Goal: Task Accomplishment & Management: Manage account settings

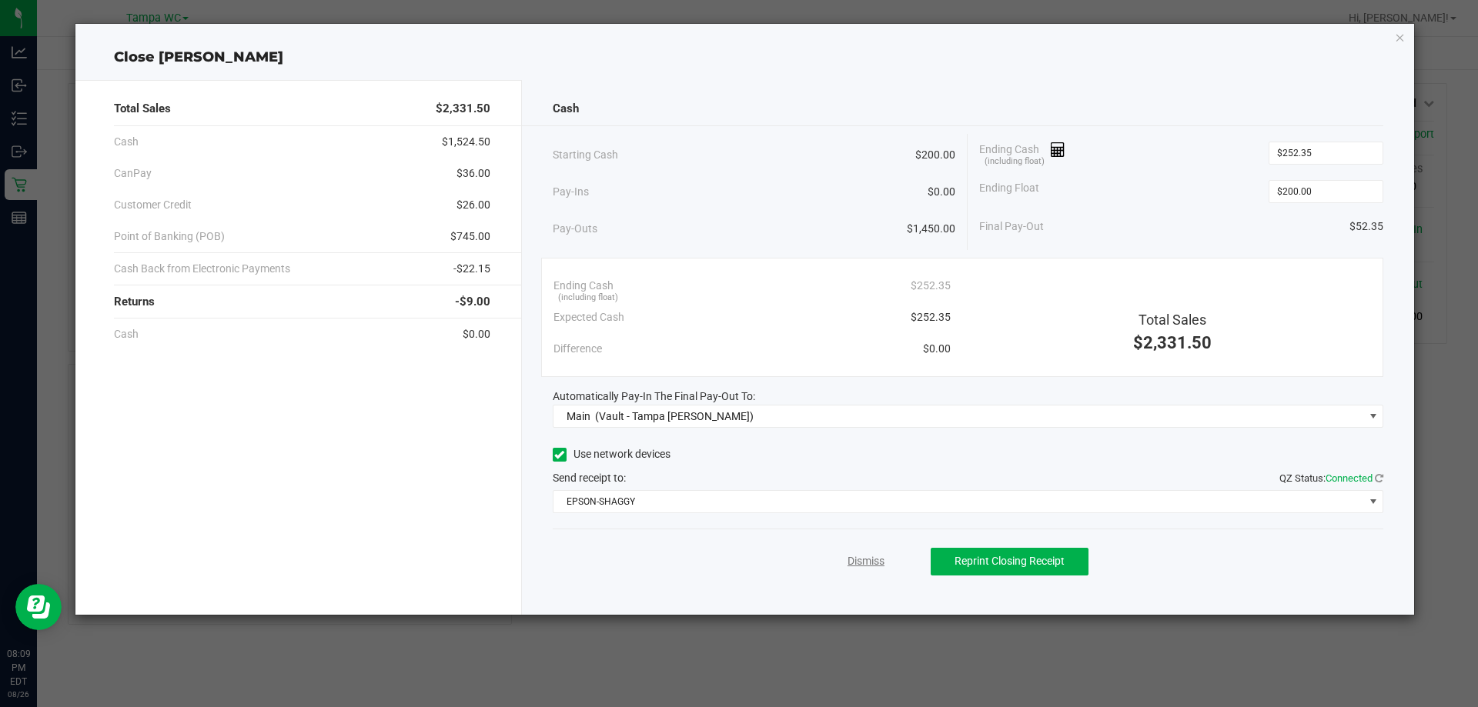
click at [871, 562] on link "Dismiss" at bounding box center [866, 561] width 37 height 16
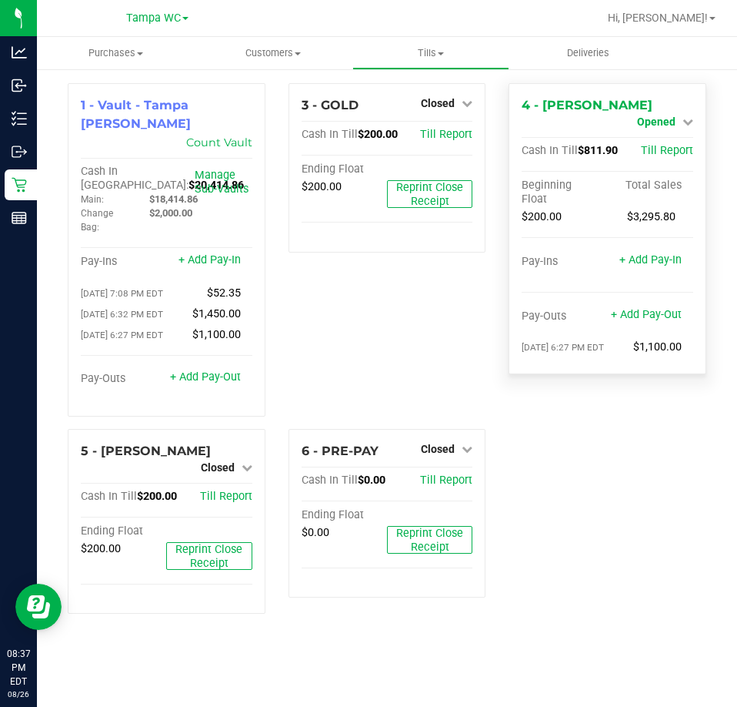
click at [679, 115] on link "Opened" at bounding box center [665, 121] width 56 height 12
click at [680, 134] on div "Close Till" at bounding box center [658, 135] width 114 height 19
click at [674, 132] on link "Close Till" at bounding box center [658, 135] width 42 height 12
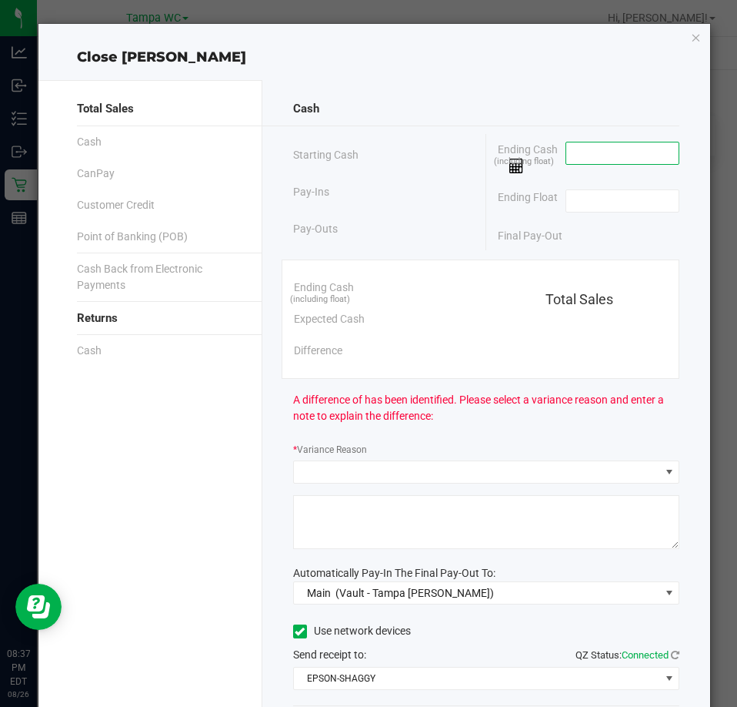
click at [597, 155] on input at bounding box center [623, 153] width 113 height 22
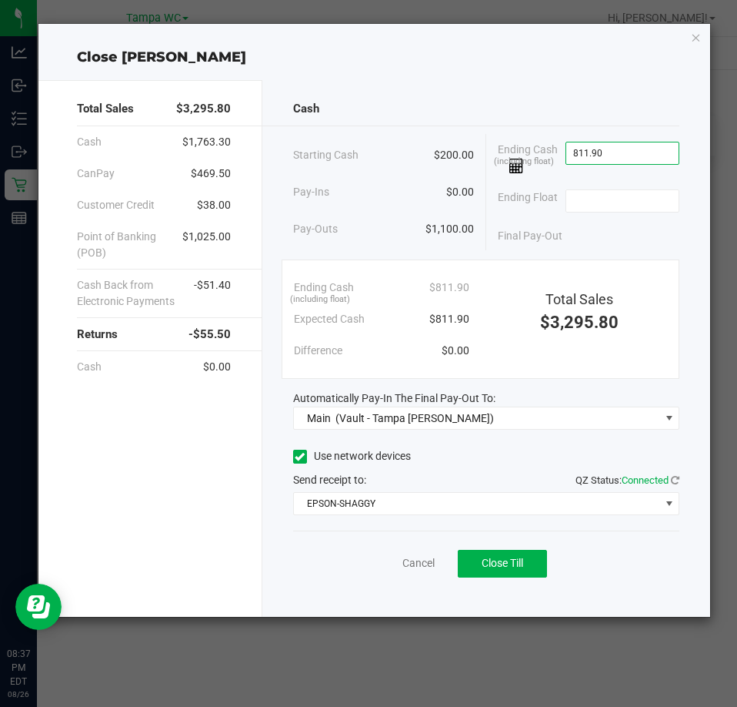
type input "$811.90"
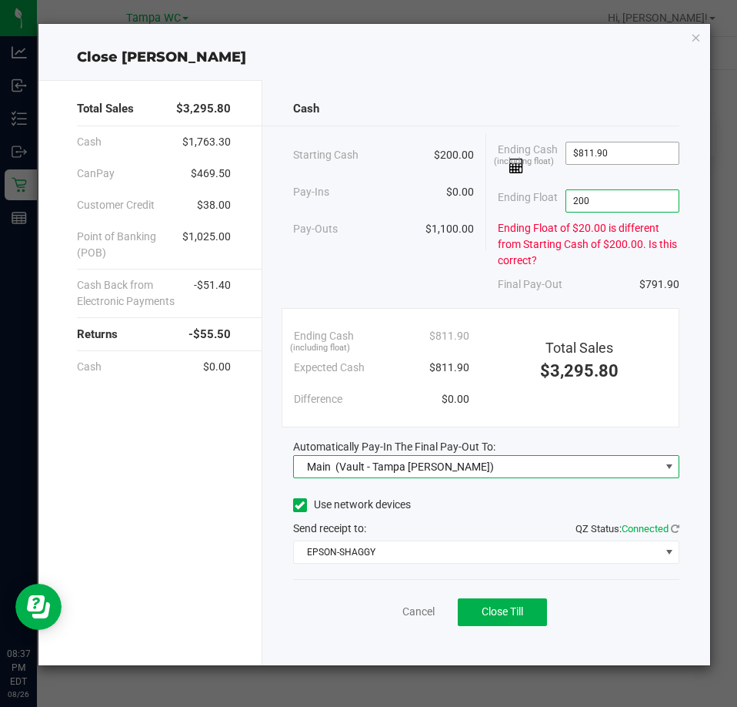
type input "$200.00"
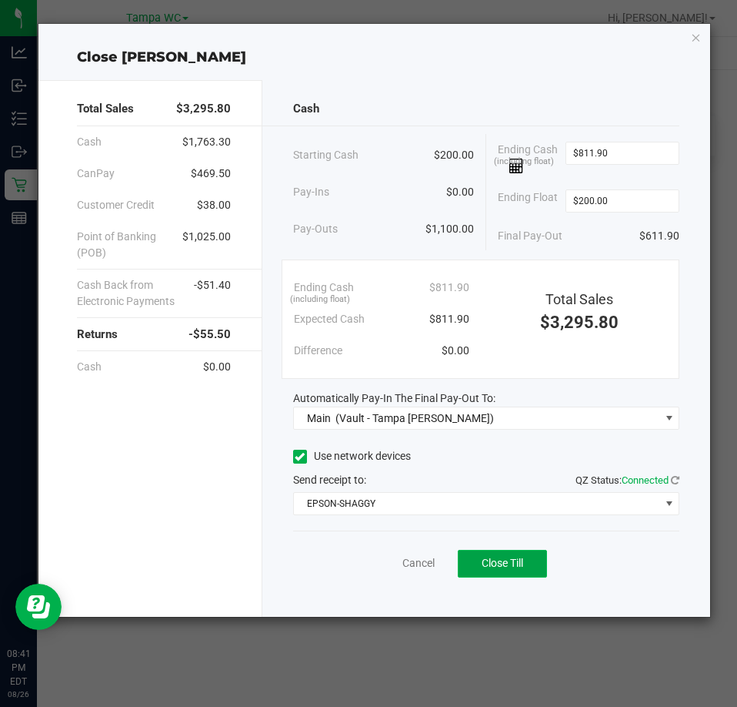
click at [502, 569] on button "Close Till" at bounding box center [502, 564] width 89 height 28
click at [389, 559] on link "Dismiss" at bounding box center [384, 563] width 37 height 16
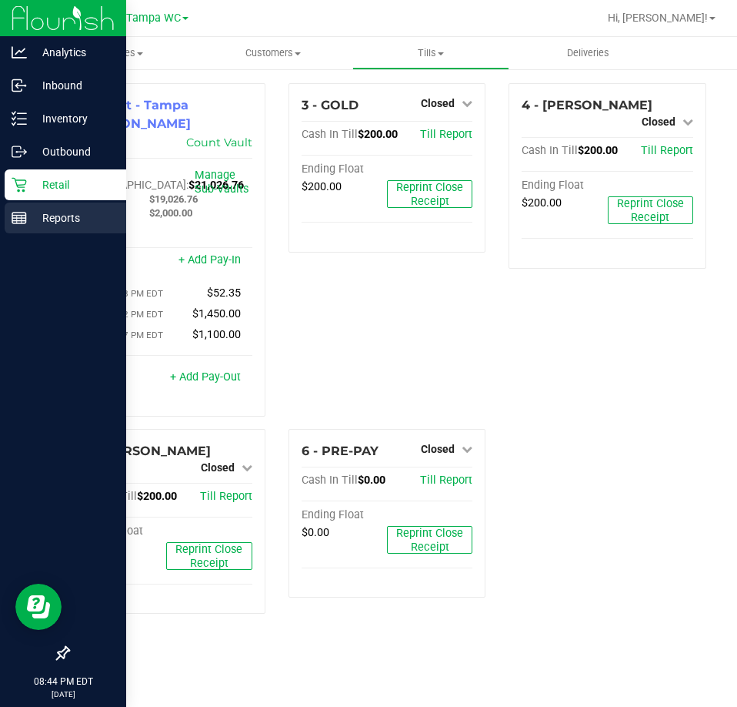
click at [20, 216] on icon at bounding box center [19, 217] width 15 height 15
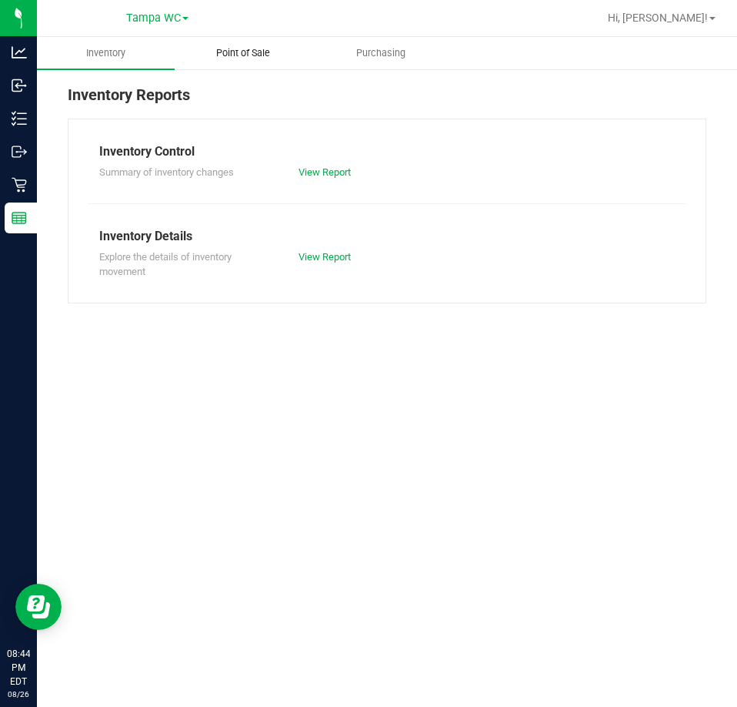
click at [273, 46] on span "Point of Sale" at bounding box center [243, 53] width 95 height 14
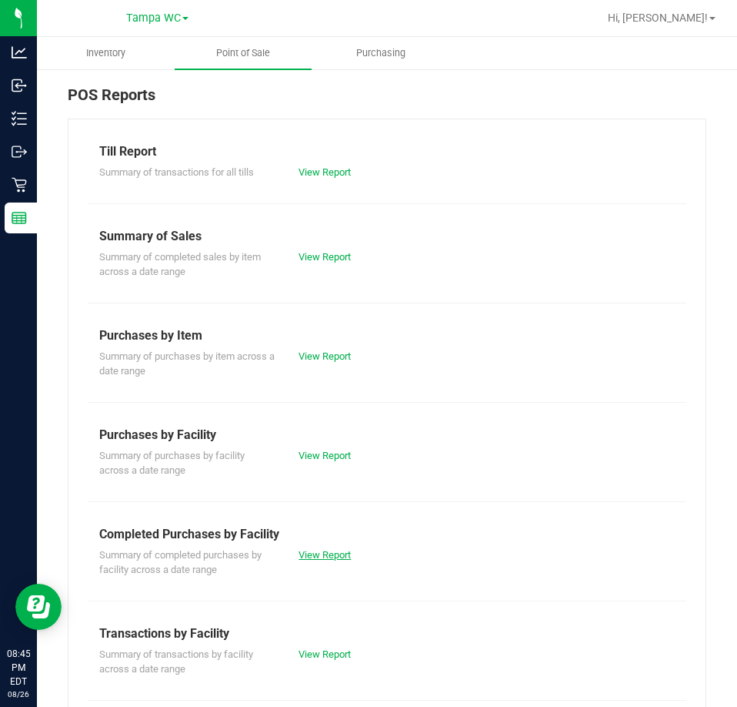
click at [343, 552] on link "View Report" at bounding box center [325, 555] width 52 height 12
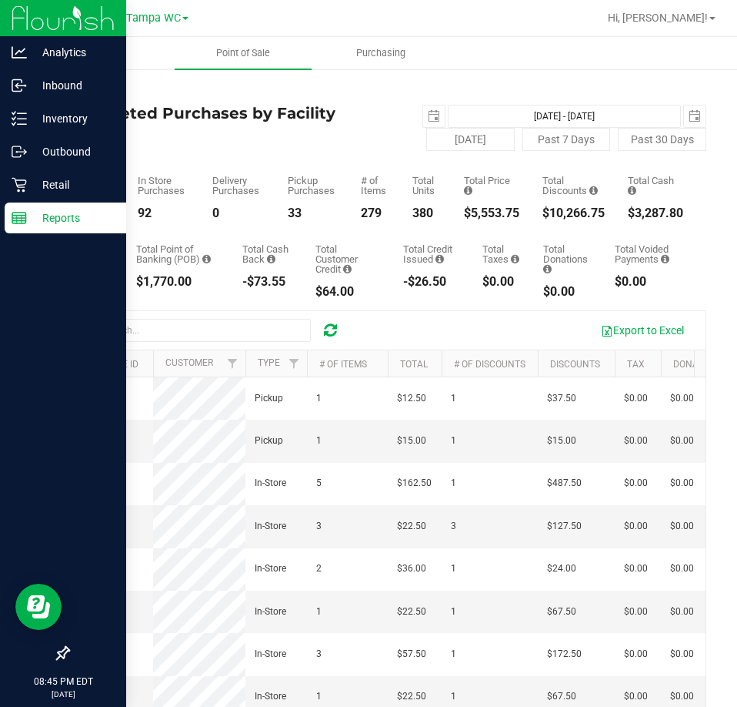
click at [38, 228] on div "Reports" at bounding box center [66, 217] width 122 height 31
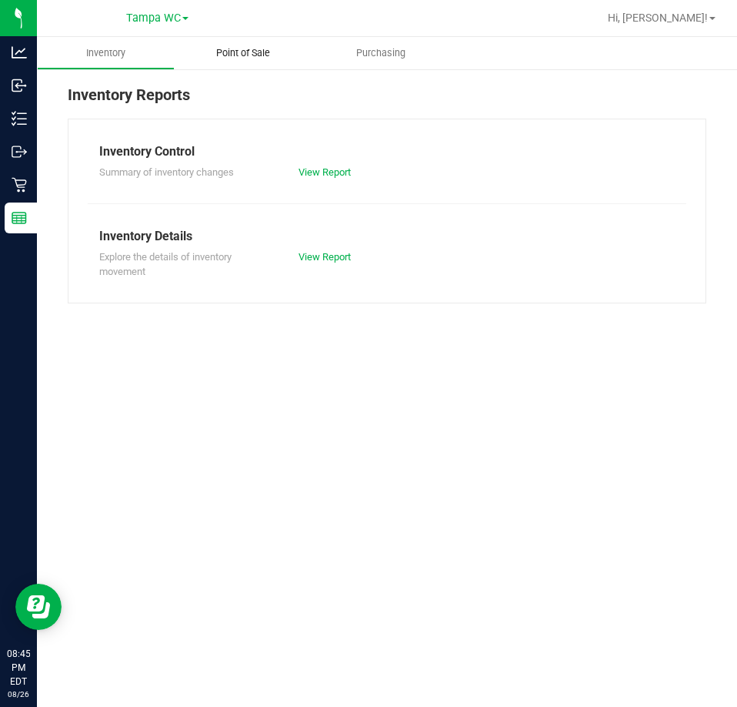
click at [255, 62] on uib-tab-heading "Point of Sale" at bounding box center [244, 53] width 138 height 32
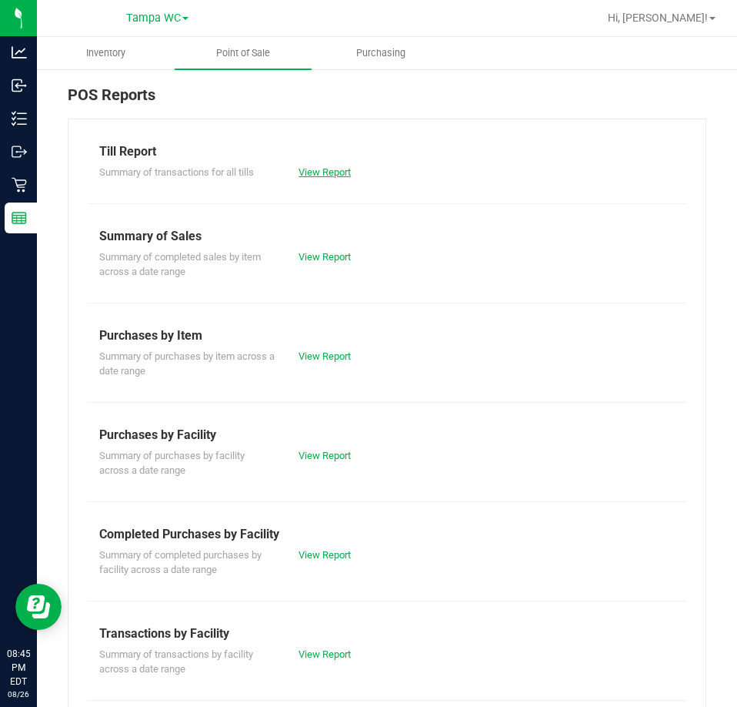
click at [303, 174] on link "View Report" at bounding box center [325, 172] width 52 height 12
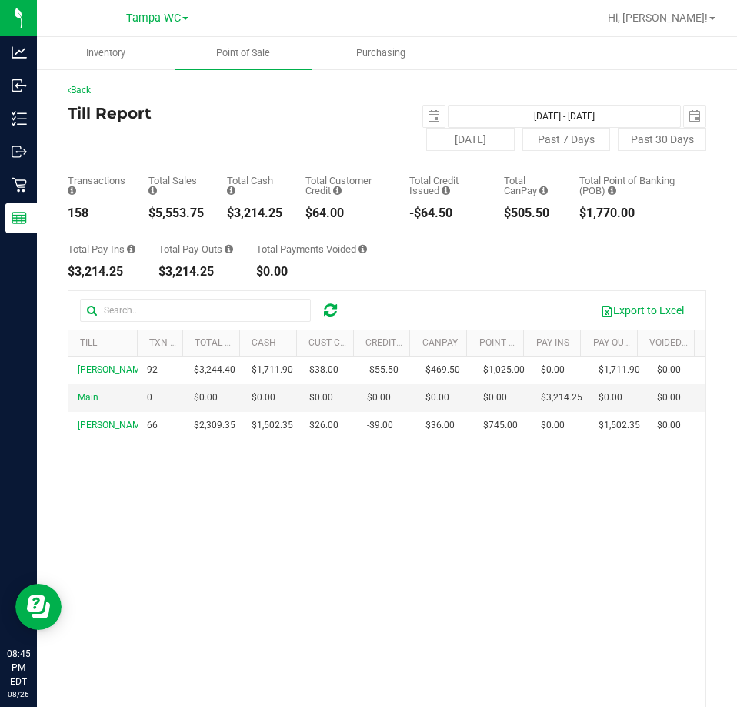
click at [273, 214] on div "$3,214.25" at bounding box center [254, 213] width 55 height 12
copy div "3,214.25"
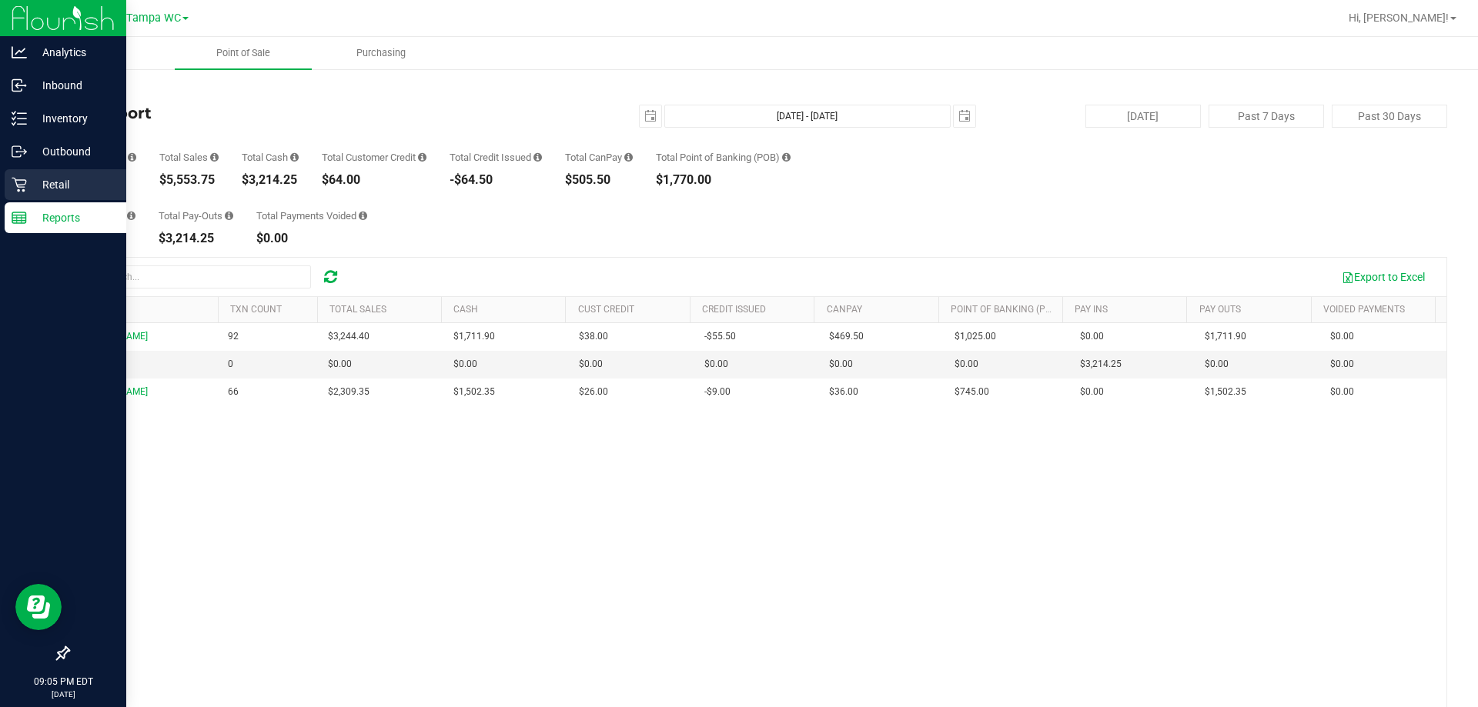
click at [74, 192] on p "Retail" at bounding box center [73, 185] width 92 height 18
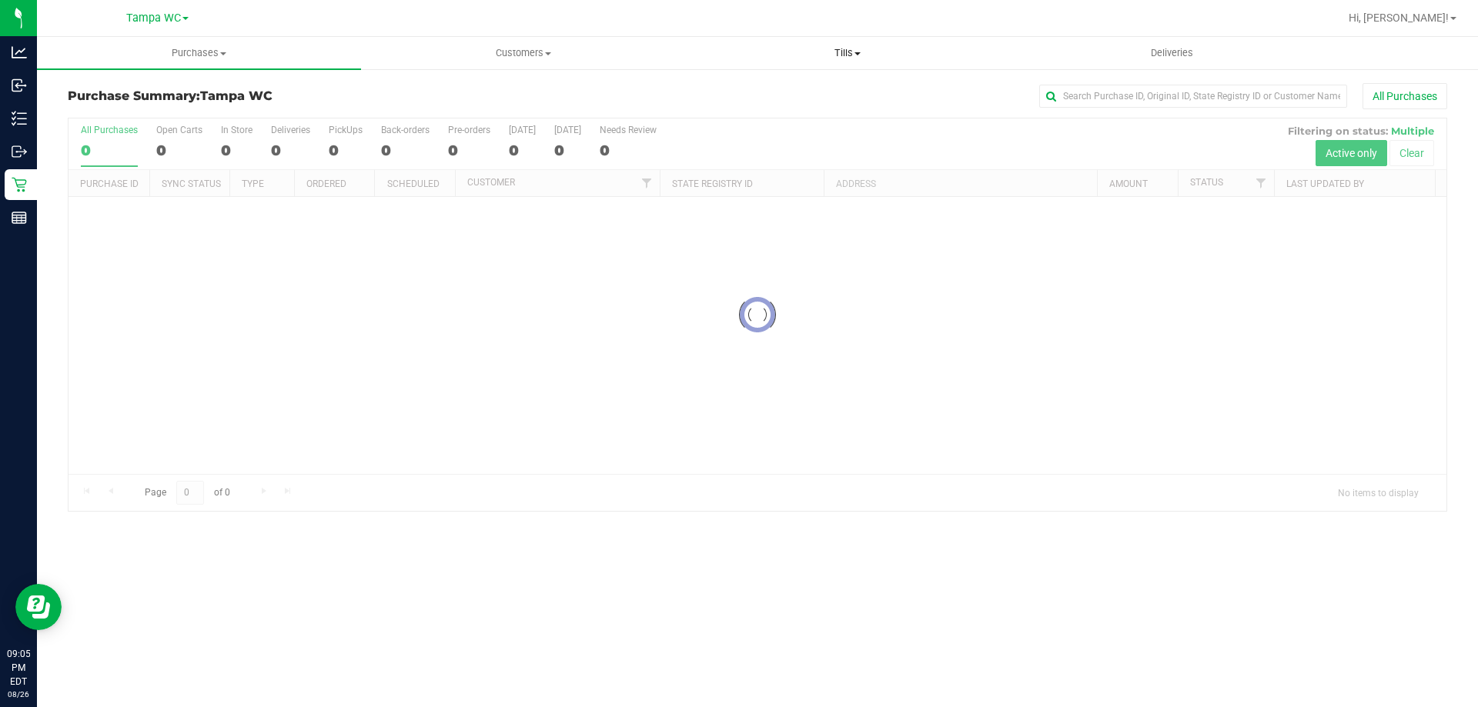
click at [737, 46] on span "Tills" at bounding box center [847, 53] width 323 height 14
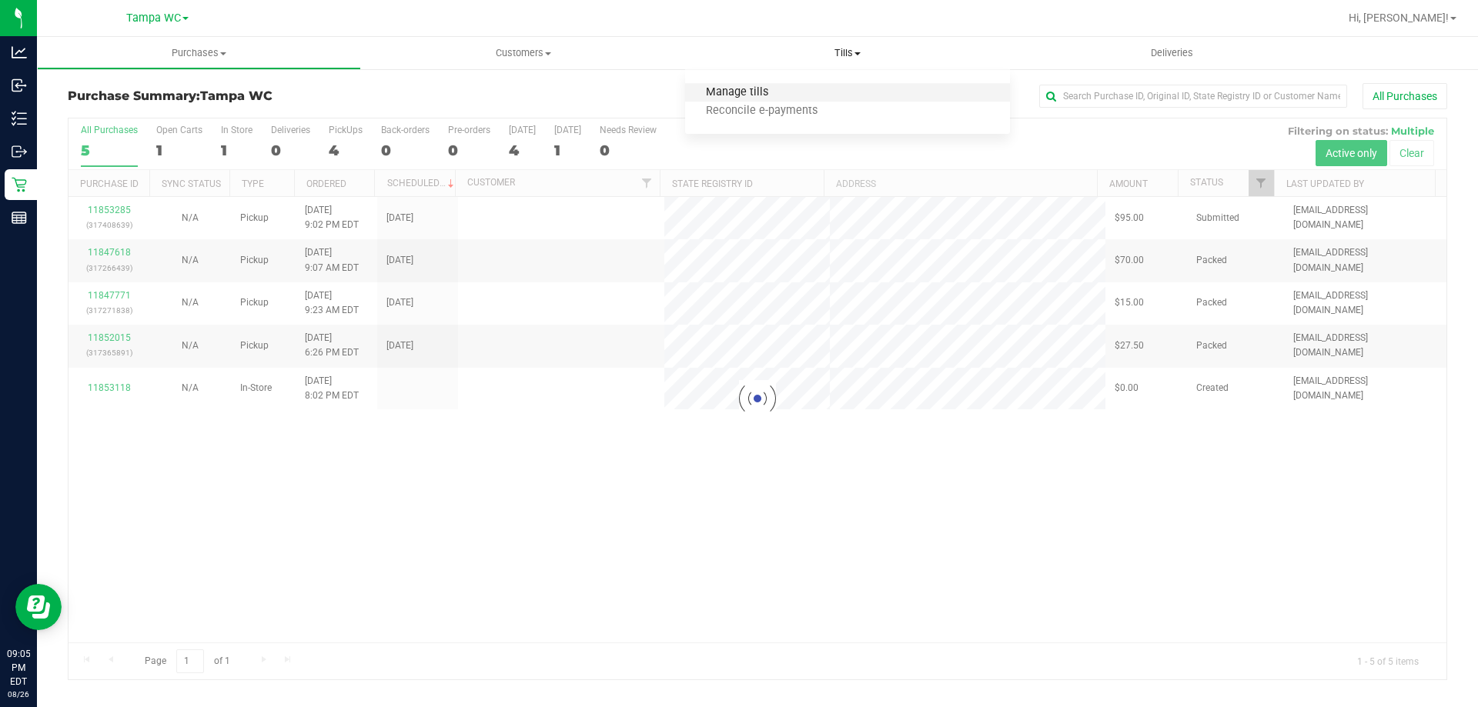
drag, startPoint x: 796, startPoint y: 46, endPoint x: 745, endPoint y: 91, distance: 67.6
click at [737, 91] on span "Manage tills" at bounding box center [737, 92] width 104 height 13
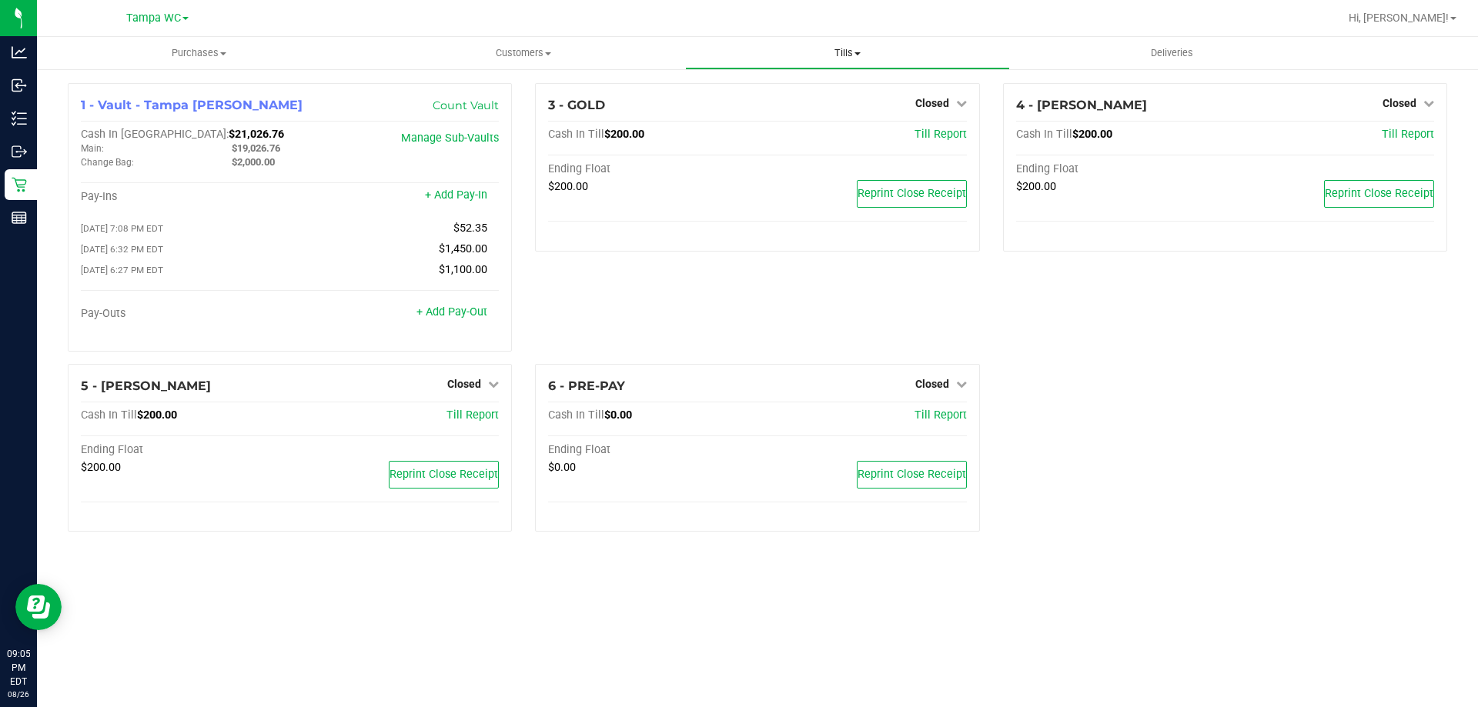
click at [737, 52] on span "Tills" at bounding box center [847, 53] width 323 height 14
click at [737, 112] on span "Reconcile e-payments" at bounding box center [761, 111] width 153 height 13
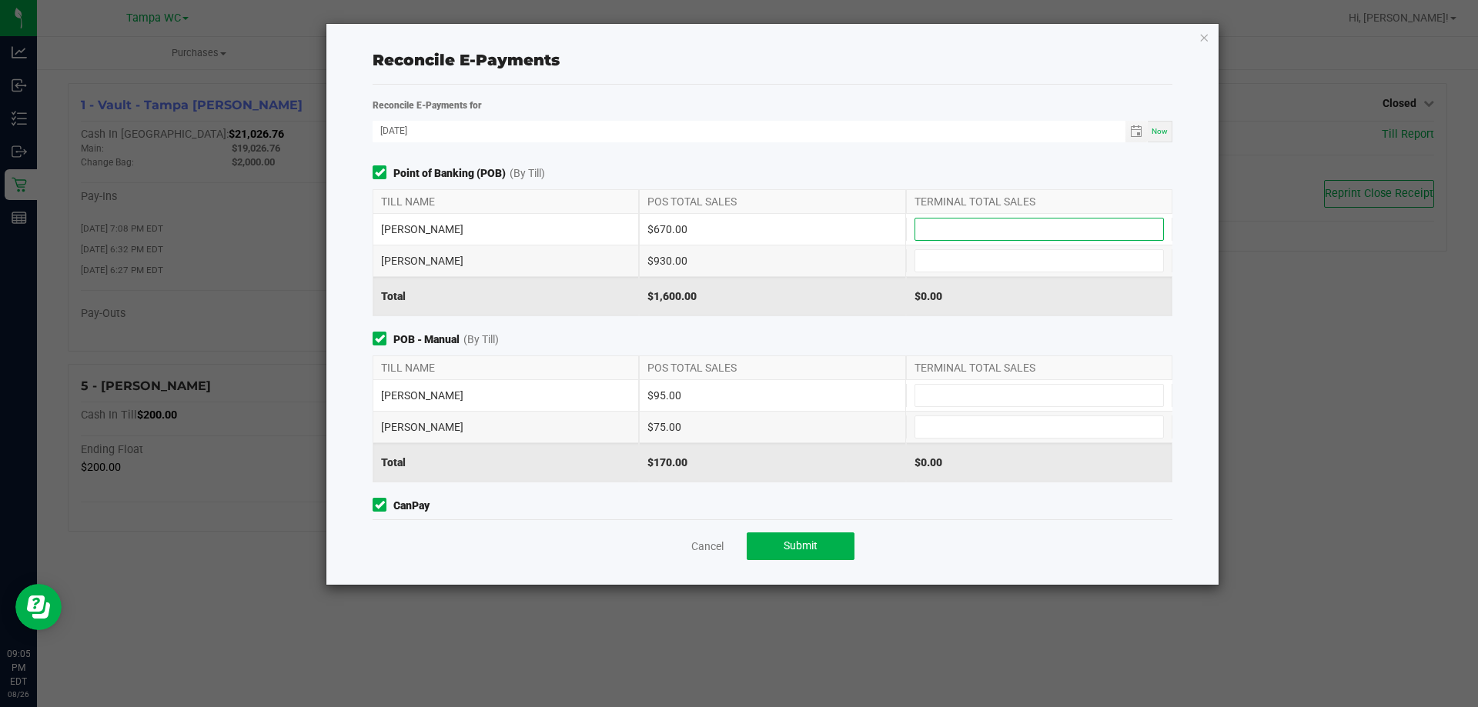
click at [737, 235] on input at bounding box center [1039, 230] width 248 height 22
type input "$670.00"
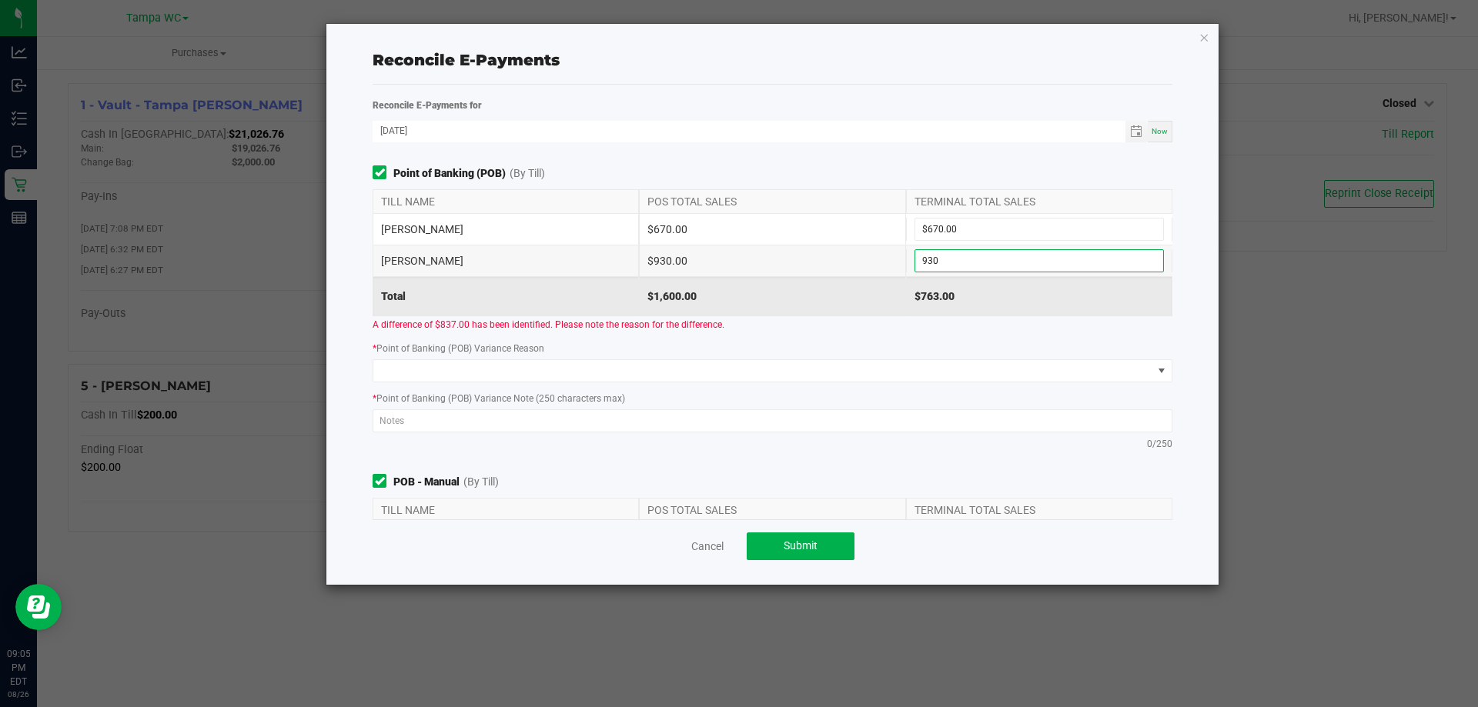
type input "$930.00"
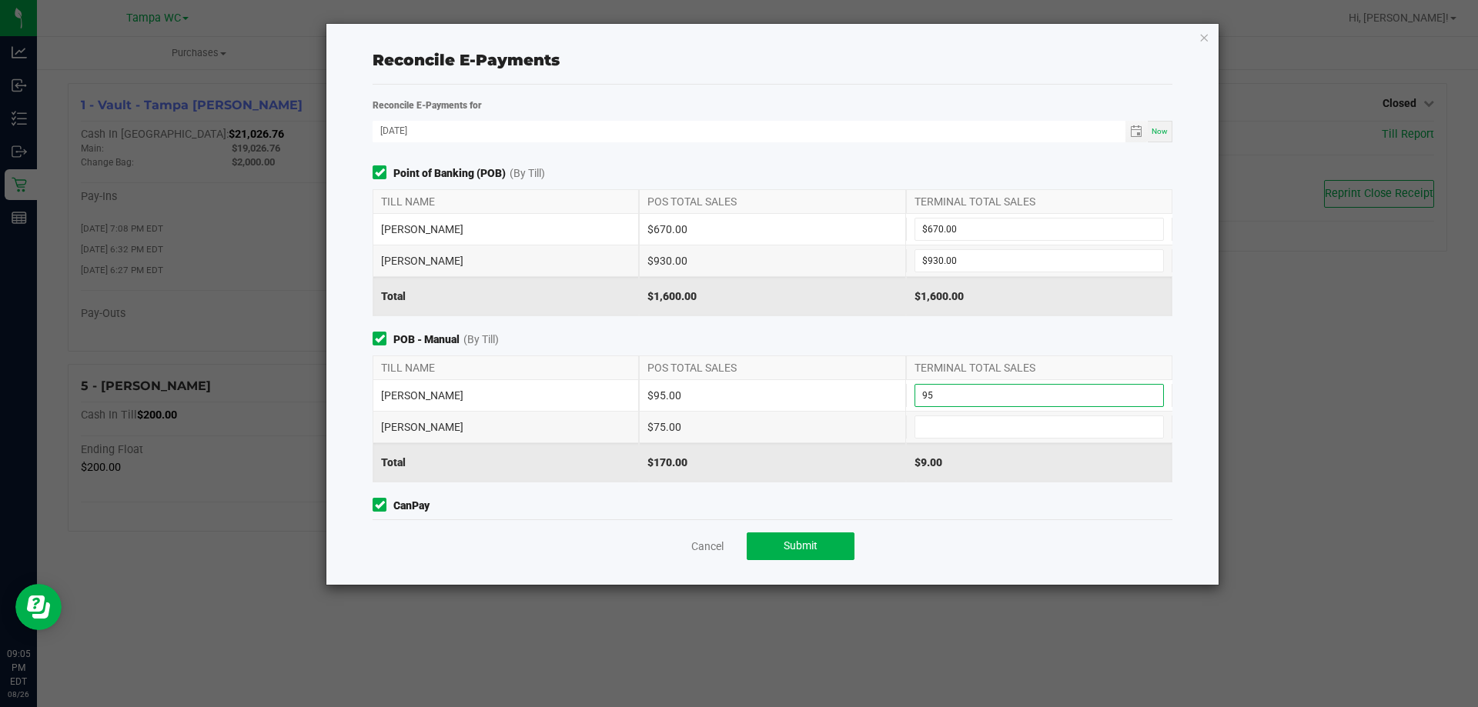
type input "$95.00"
type input "$75.00"
click at [737, 366] on div "POS TOTAL SALES" at bounding box center [772, 367] width 266 height 23
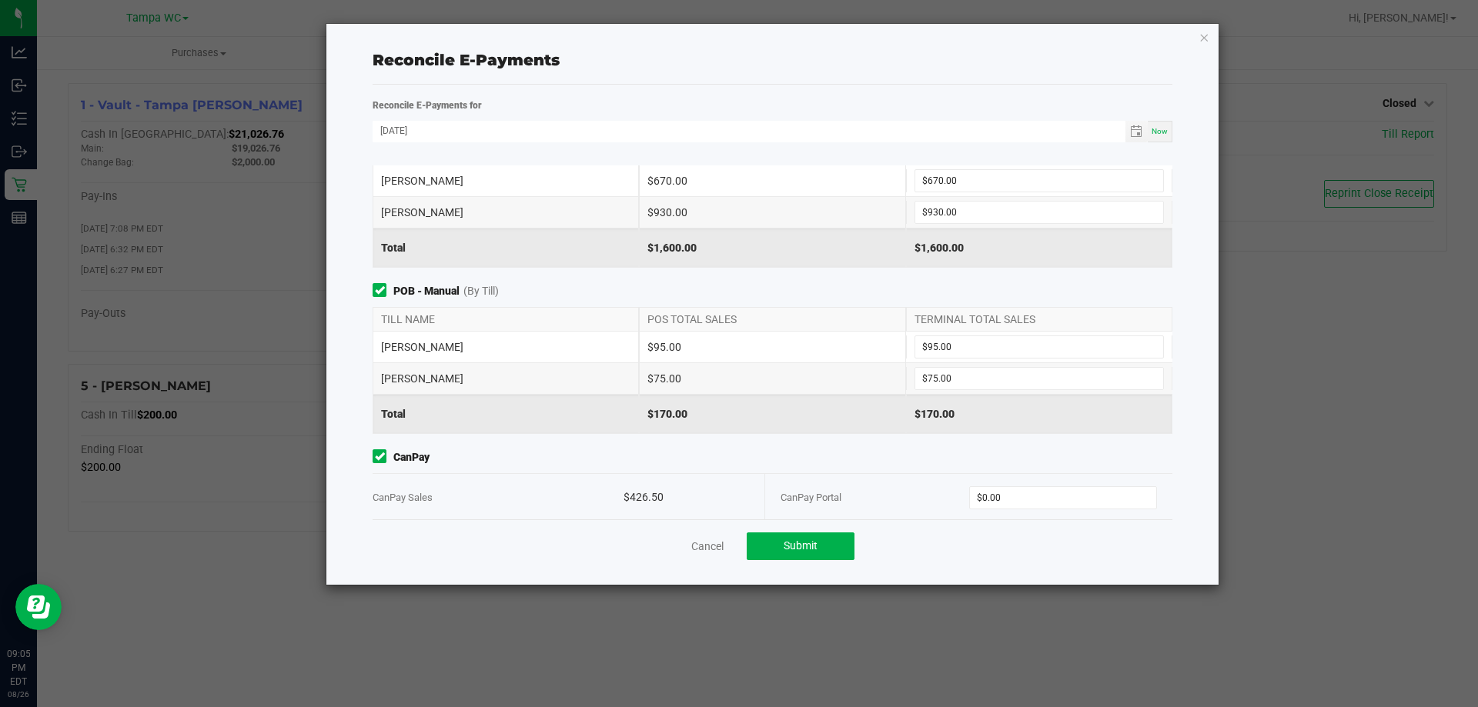
scroll to position [151, 0]
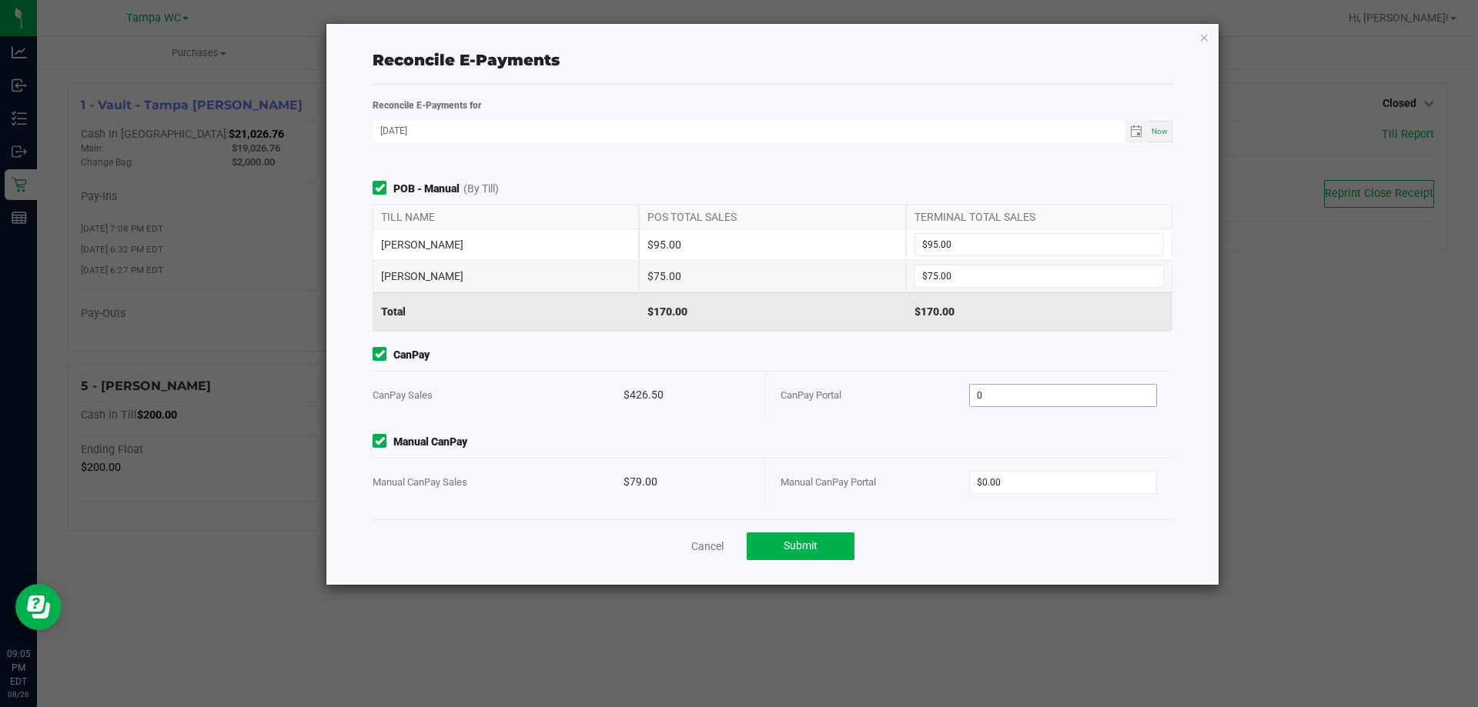
click at [737, 391] on input "0" at bounding box center [1063, 396] width 187 height 22
type input "$426.50"
type input "$79.00"
drag, startPoint x: 830, startPoint y: 433, endPoint x: 828, endPoint y: 453, distance: 20.1
click at [737, 432] on div "Point of Banking (POB) (By Till) TILL NAME POS TOTAL SALES TERMINAL TOTAL SALES…" at bounding box center [772, 343] width 823 height 354
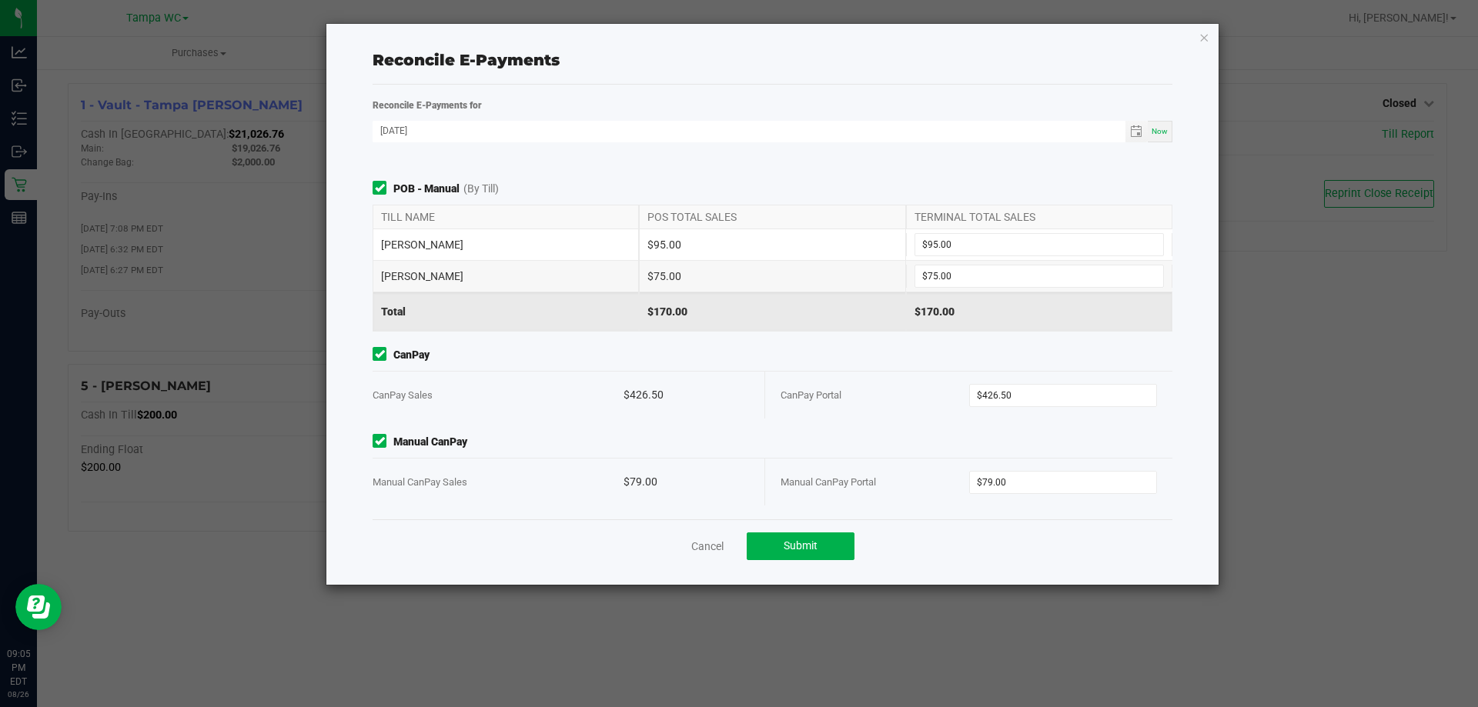
click at [737, 523] on div "Cancel Submit" at bounding box center [773, 546] width 800 height 53
click at [737, 534] on button "Submit" at bounding box center [801, 547] width 108 height 28
